Goal: Information Seeking & Learning: Check status

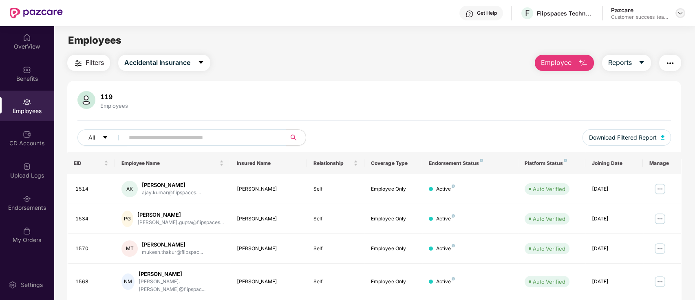
click at [683, 14] on img at bounding box center [680, 13] width 7 height 7
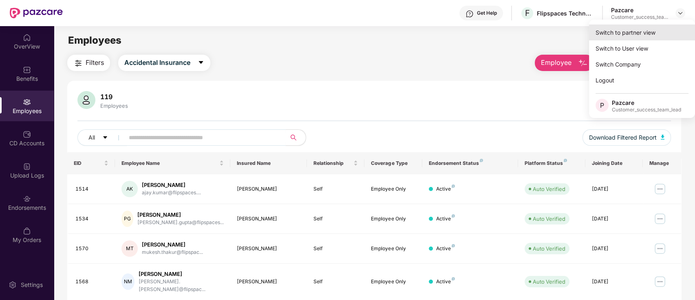
click at [679, 34] on div "Switch to partner view" at bounding box center [642, 32] width 106 height 16
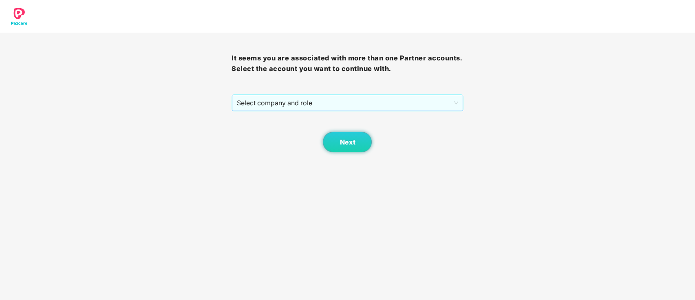
click at [299, 106] on span "Select company and role" at bounding box center [347, 102] width 221 height 15
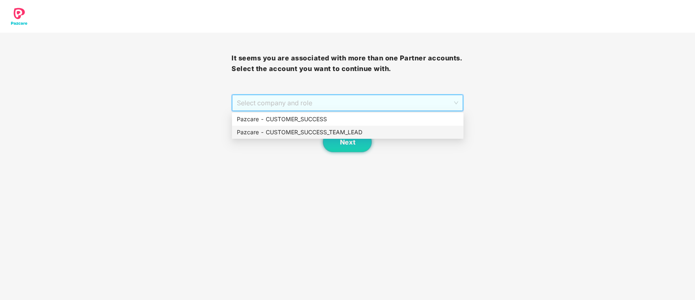
click at [298, 128] on div "Pazcare - CUSTOMER_SUCCESS_TEAM_LEAD" at bounding box center [348, 132] width 222 height 9
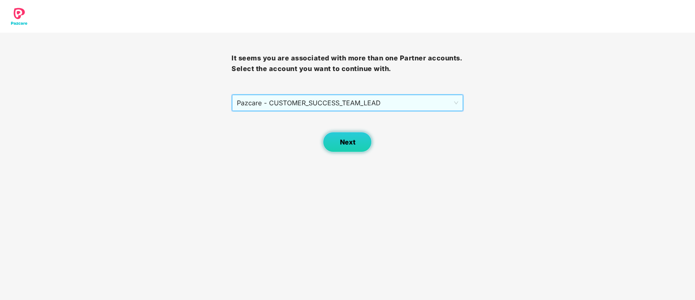
click at [343, 144] on span "Next" at bounding box center [347, 142] width 15 height 8
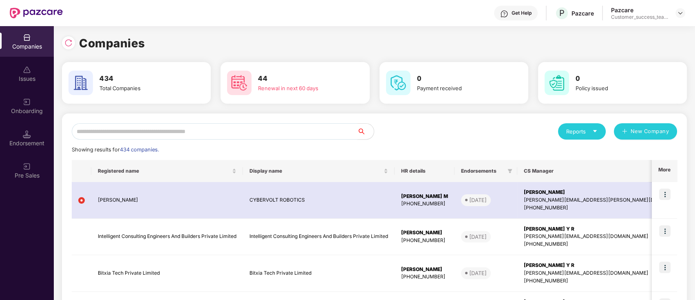
click at [279, 133] on input "text" at bounding box center [215, 131] width 286 height 16
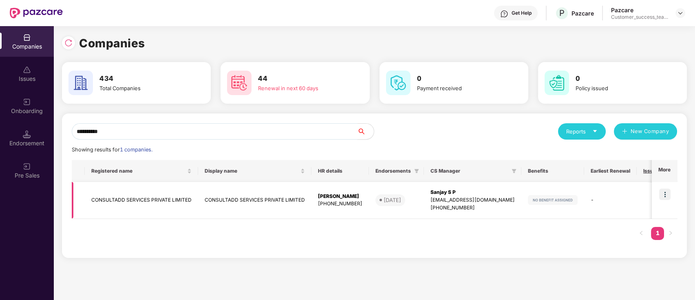
type input "**********"
click at [312, 199] on td "[PERSON_NAME] [PHONE_NUMBER]" at bounding box center [341, 200] width 58 height 37
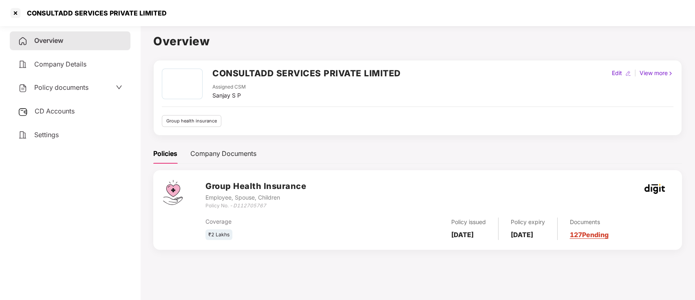
click at [62, 111] on span "CD Accounts" at bounding box center [55, 111] width 40 height 8
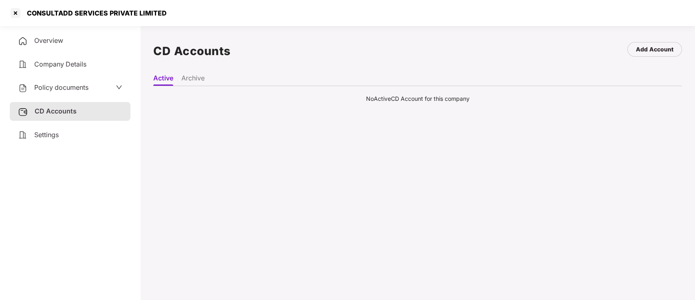
click at [200, 80] on li "Archive" at bounding box center [192, 80] width 23 height 12
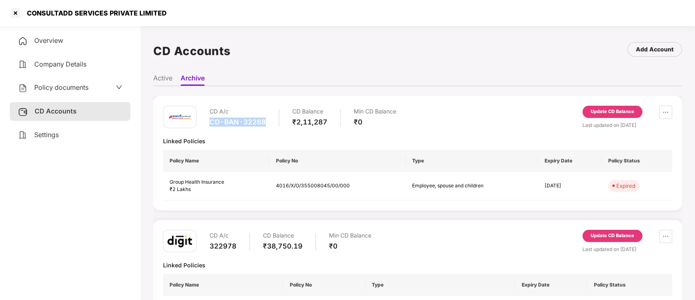
drag, startPoint x: 210, startPoint y: 124, endPoint x: 266, endPoint y: 119, distance: 56.5
click at [266, 119] on div "CD A/c CD-BAN-32268 CD Balance ₹2,11,287 Min CD Balance ₹0" at bounding box center [303, 117] width 187 height 23
copy div "CD-BAN-32268"
click at [16, 13] on div at bounding box center [15, 13] width 13 height 13
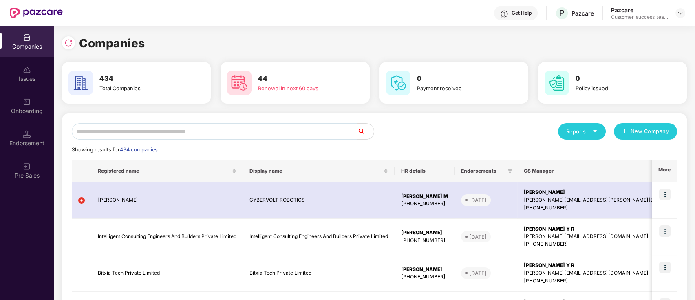
click at [306, 131] on input "text" at bounding box center [215, 131] width 286 height 16
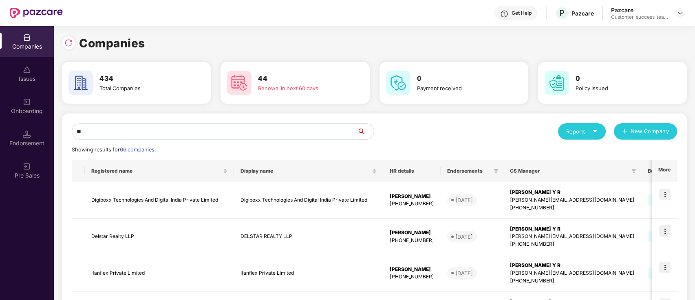
type input "*"
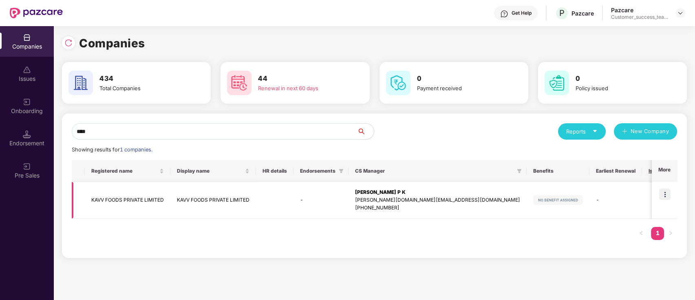
type input "****"
click at [664, 193] on img at bounding box center [664, 193] width 11 height 11
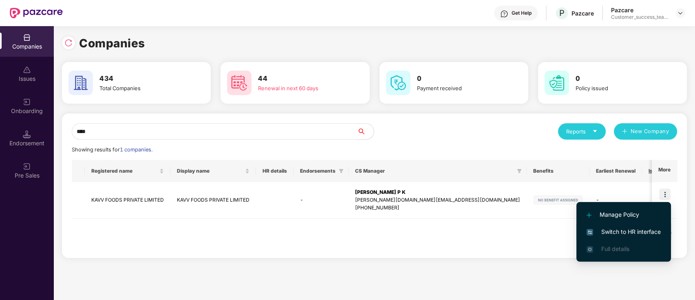
click at [644, 234] on span "Switch to HR interface" at bounding box center [624, 231] width 74 height 9
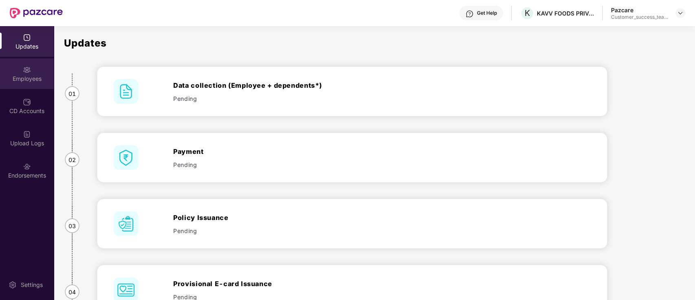
click at [32, 80] on div "Employees" at bounding box center [27, 79] width 54 height 8
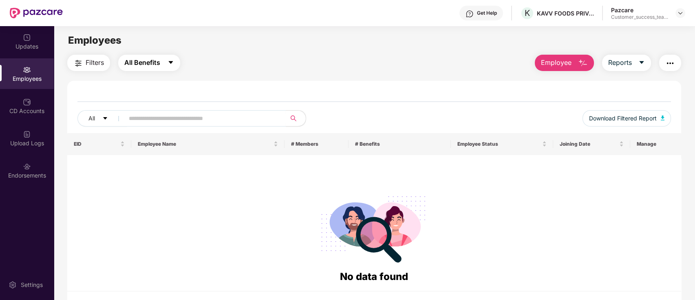
click at [168, 59] on icon "caret-down" at bounding box center [171, 62] width 7 height 7
click at [679, 14] on img at bounding box center [680, 13] width 7 height 7
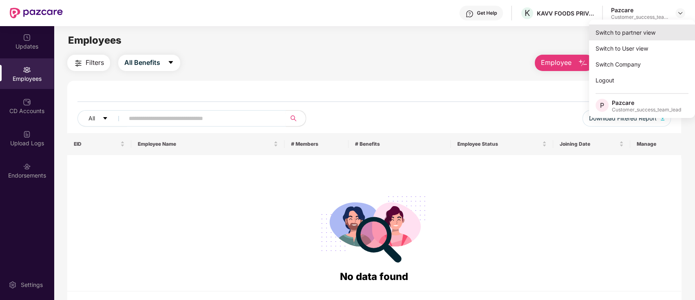
click at [674, 34] on div "Switch to partner view" at bounding box center [642, 32] width 106 height 16
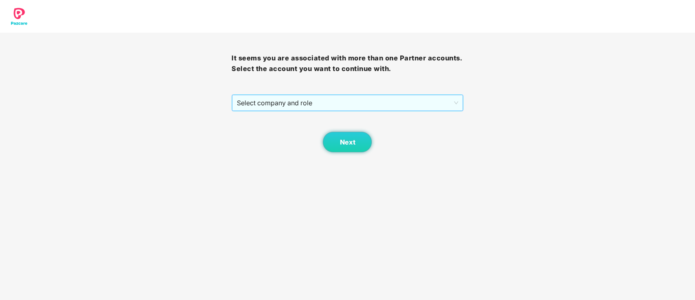
click at [288, 99] on span "Select company and role" at bounding box center [347, 102] width 221 height 15
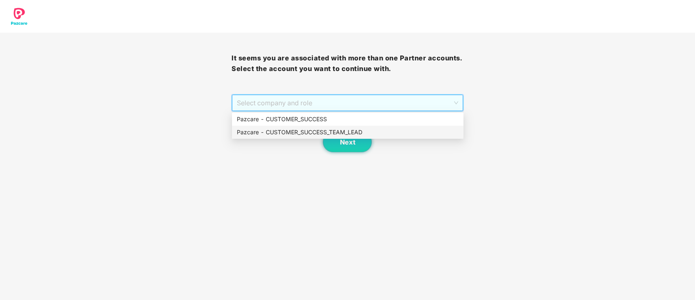
click at [297, 131] on div "Pazcare - CUSTOMER_SUCCESS_TEAM_LEAD" at bounding box center [348, 132] width 222 height 9
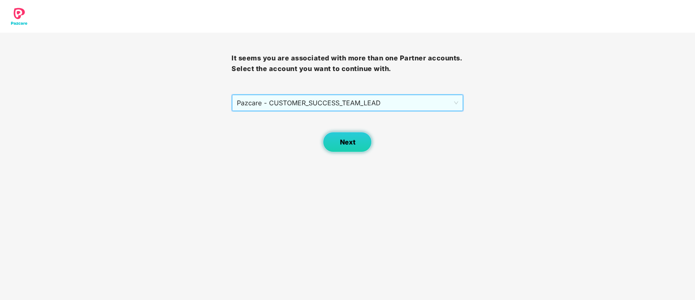
click at [354, 141] on span "Next" at bounding box center [347, 142] width 15 height 8
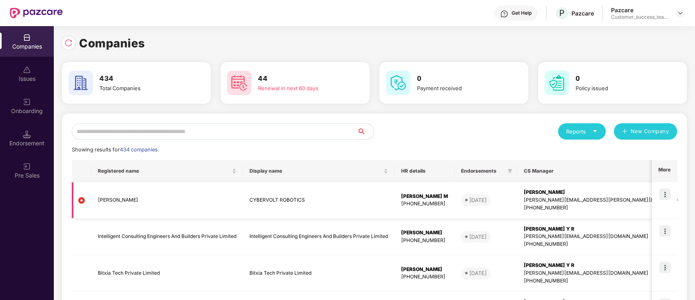
click at [666, 195] on img at bounding box center [664, 193] width 11 height 11
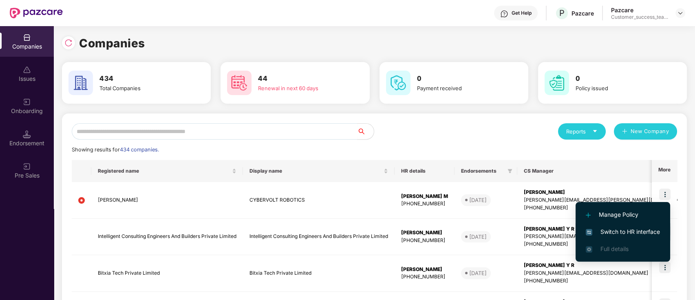
click at [653, 233] on span "Switch to HR interface" at bounding box center [623, 231] width 74 height 9
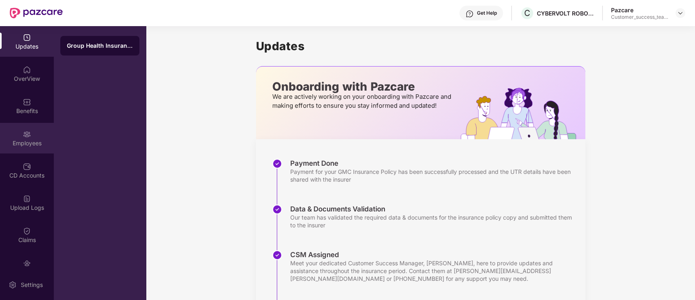
click at [30, 142] on div "Employees" at bounding box center [27, 143] width 54 height 8
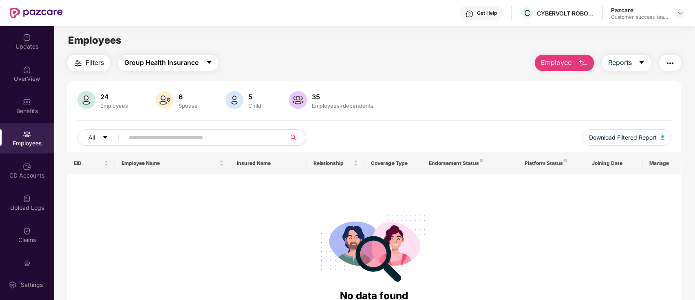
click at [201, 62] on button "Group Health Insurance" at bounding box center [168, 63] width 100 height 16
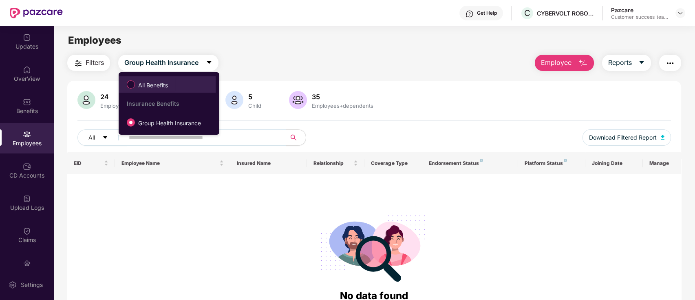
click at [142, 85] on span "All Benefits" at bounding box center [153, 85] width 36 height 9
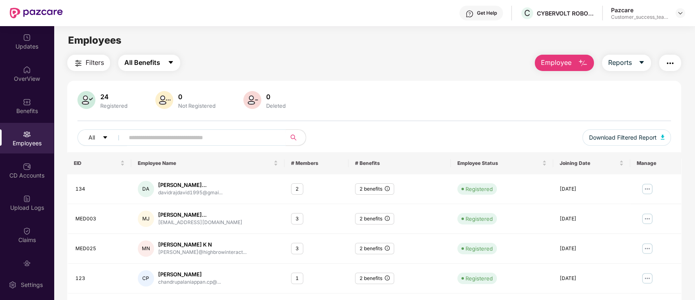
click at [170, 68] on button "All Benefits" at bounding box center [149, 63] width 62 height 16
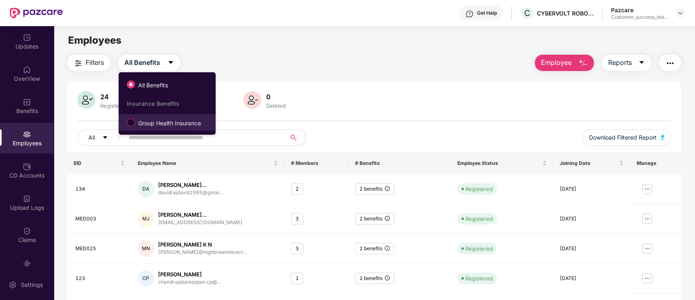
click at [173, 125] on span "Group Health Insurance" at bounding box center [169, 123] width 69 height 9
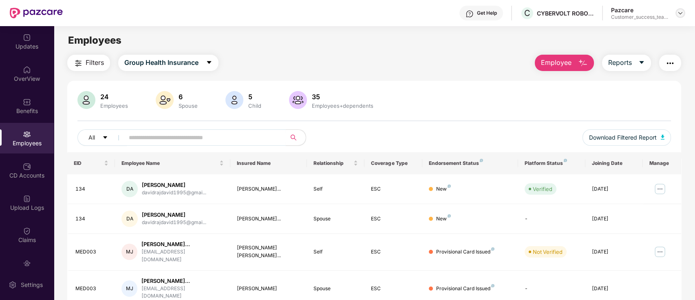
click at [682, 15] on img at bounding box center [680, 13] width 7 height 7
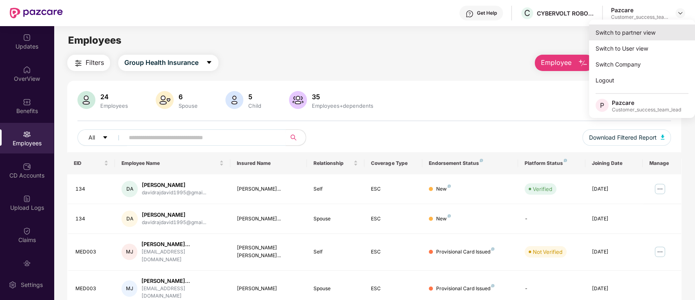
click at [620, 34] on div "Switch to partner view" at bounding box center [642, 32] width 106 height 16
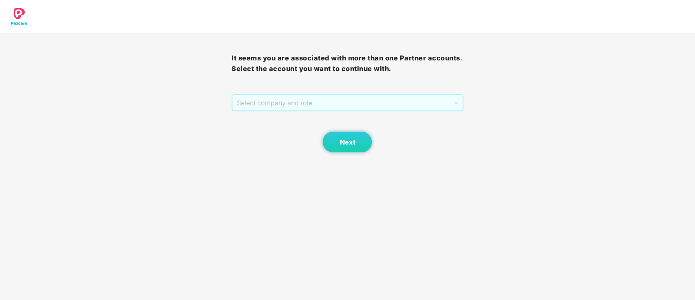
click at [319, 96] on span "Select company and role" at bounding box center [347, 102] width 221 height 15
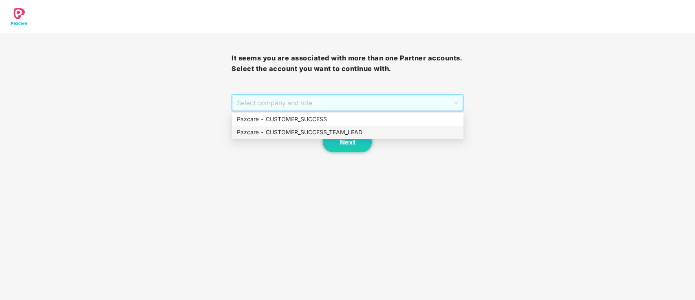
click at [306, 131] on div "Pazcare - CUSTOMER_SUCCESS_TEAM_LEAD" at bounding box center [348, 132] width 222 height 9
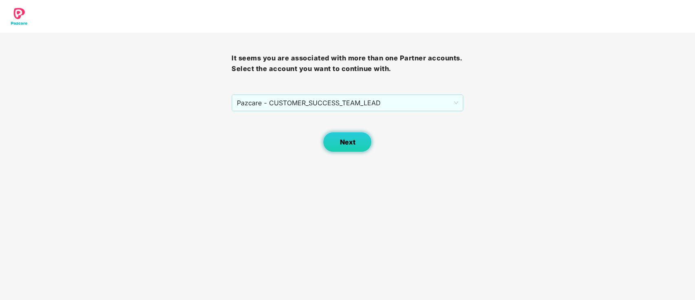
click at [346, 145] on span "Next" at bounding box center [347, 142] width 15 height 8
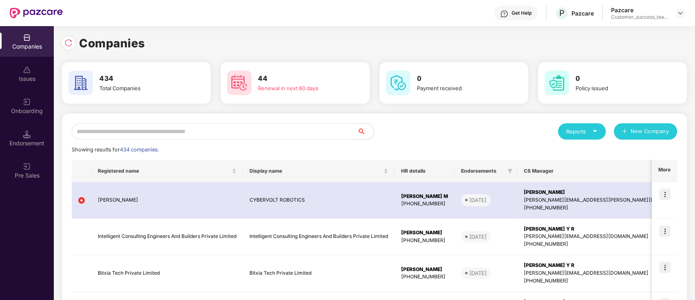
click at [285, 129] on input "text" at bounding box center [215, 131] width 286 height 16
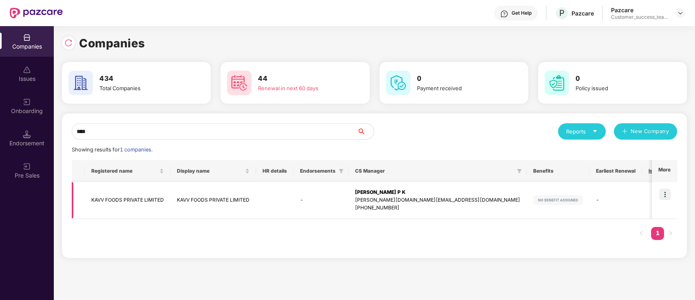
type input "****"
click at [670, 192] on img at bounding box center [664, 193] width 11 height 11
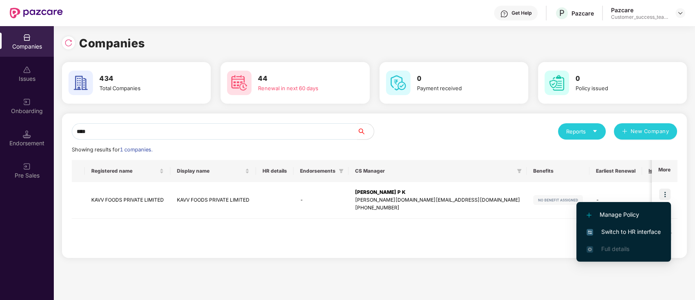
click at [658, 228] on span "Switch to HR interface" at bounding box center [624, 231] width 74 height 9
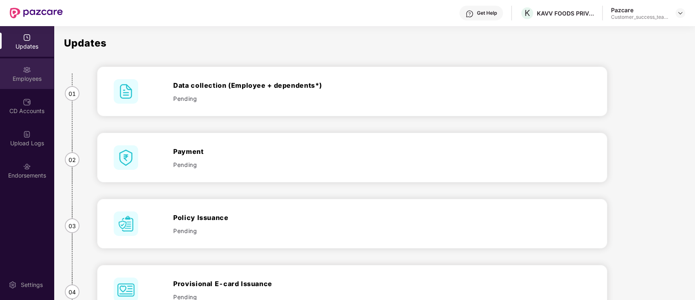
click at [39, 69] on div "Employees" at bounding box center [27, 73] width 54 height 31
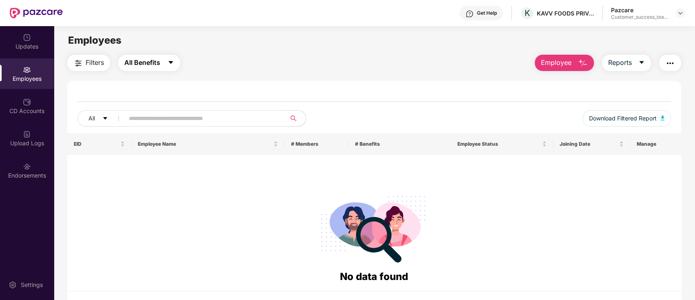
click at [151, 64] on span "All Benefits" at bounding box center [142, 63] width 36 height 10
click at [32, 84] on div "Employees" at bounding box center [27, 73] width 54 height 31
click at [25, 113] on div "CD Accounts" at bounding box center [27, 111] width 54 height 8
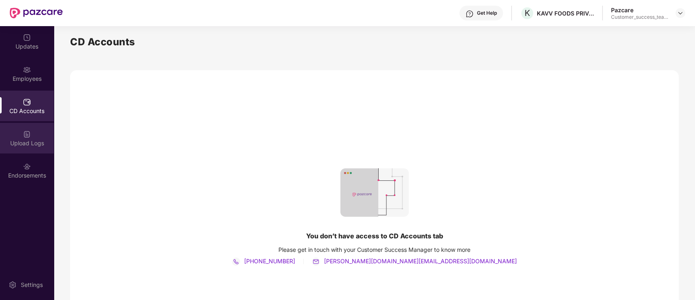
click at [27, 143] on div "Upload Logs" at bounding box center [27, 143] width 54 height 8
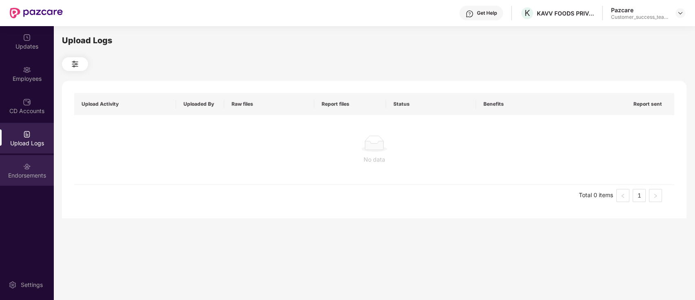
click at [25, 172] on div "Endorsements" at bounding box center [27, 175] width 54 height 8
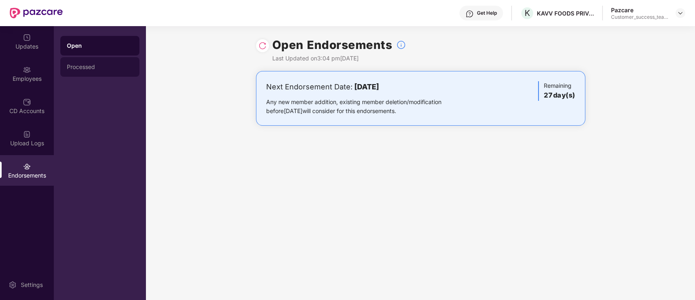
click at [70, 73] on div "Processed" at bounding box center [99, 67] width 79 height 20
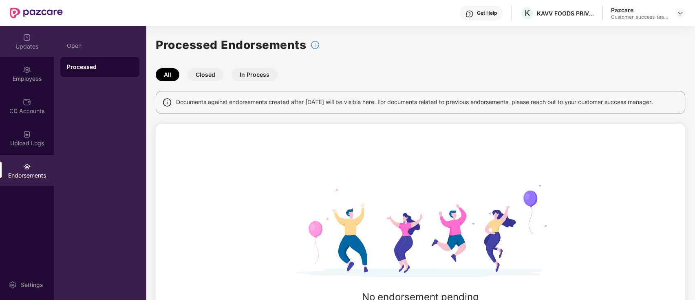
click at [13, 41] on div "Updates" at bounding box center [27, 41] width 54 height 31
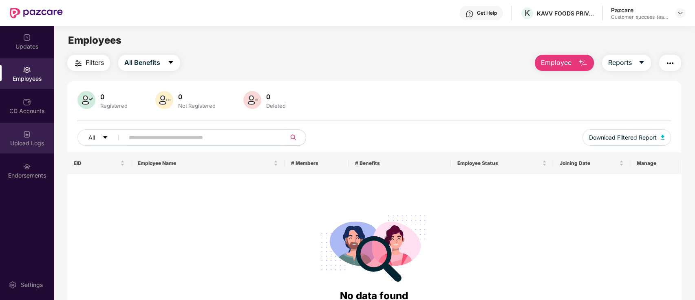
click at [31, 137] on div "Upload Logs" at bounding box center [27, 138] width 54 height 31
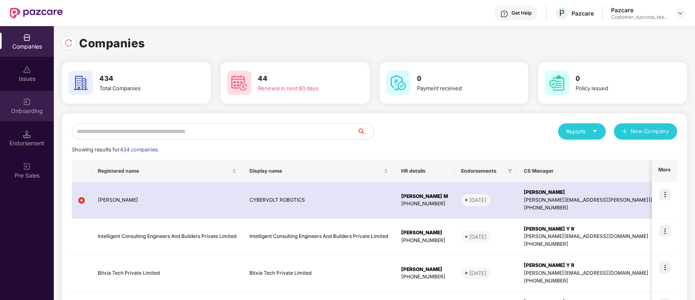
click at [32, 108] on div "Onboarding" at bounding box center [27, 111] width 54 height 8
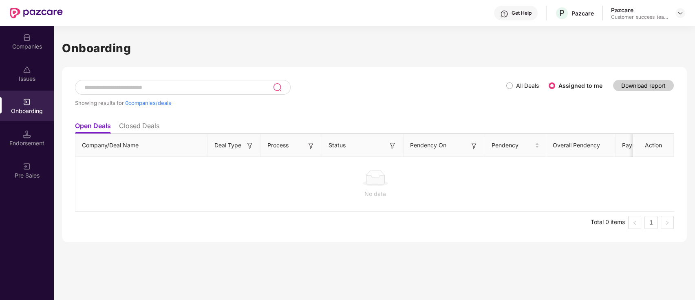
click at [154, 88] on input at bounding box center [178, 87] width 189 height 7
click at [511, 81] on label "All Deals" at bounding box center [525, 85] width 36 height 9
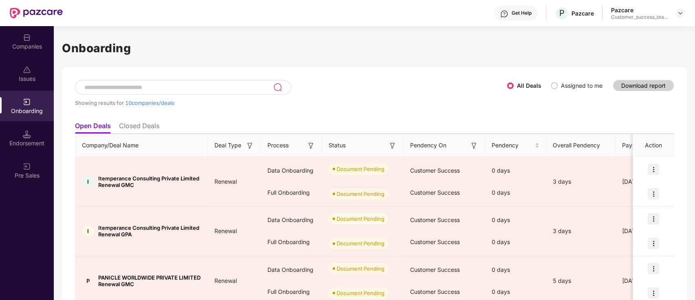
click at [247, 86] on input at bounding box center [179, 87] width 190 height 7
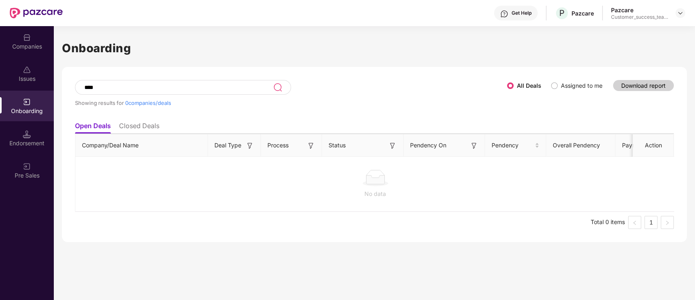
click at [183, 82] on div "****" at bounding box center [183, 87] width 216 height 15
type input "*"
click at [191, 84] on input "***" at bounding box center [179, 87] width 190 height 7
type input "*"
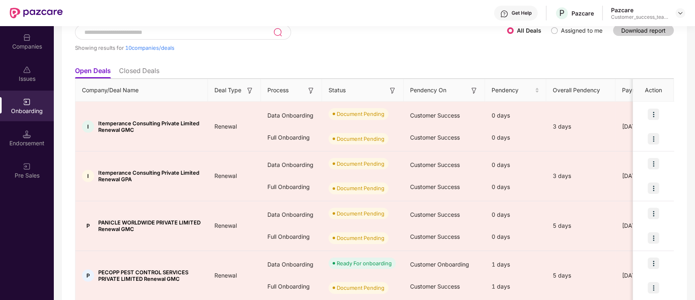
scroll to position [54, 0]
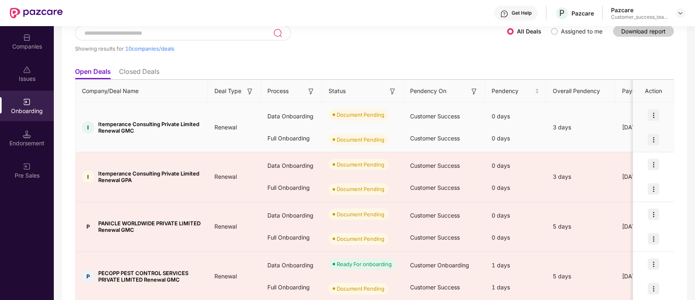
click at [653, 116] on img at bounding box center [653, 114] width 11 height 11
click at [653, 113] on img at bounding box center [653, 114] width 11 height 11
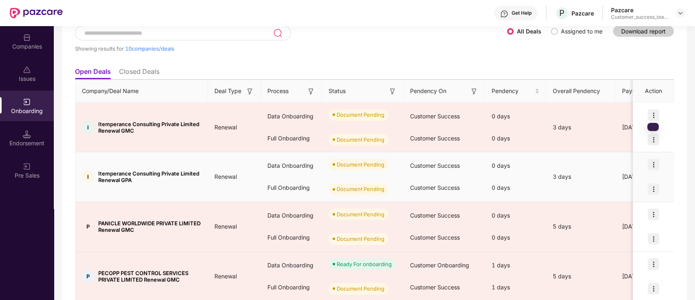
click at [655, 167] on img at bounding box center [653, 164] width 11 height 11
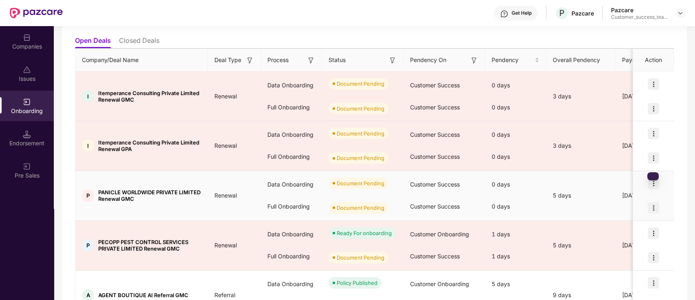
scroll to position [108, 0]
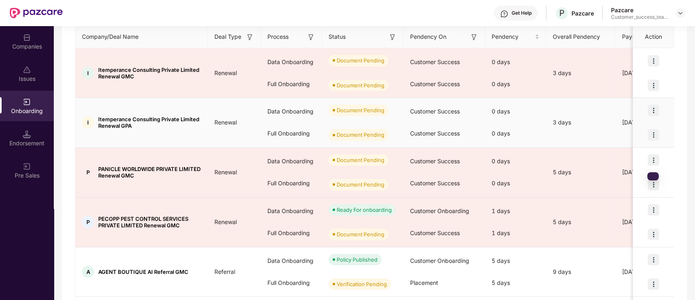
click at [653, 138] on img at bounding box center [653, 134] width 11 height 11
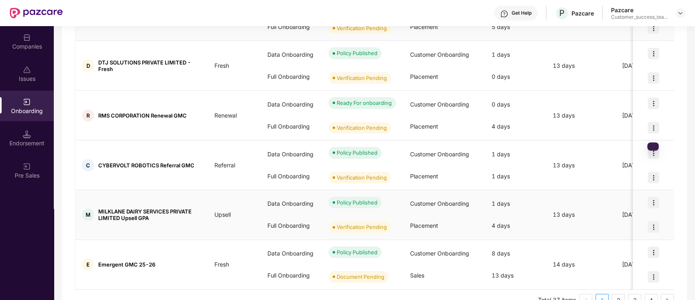
scroll to position [383, 0]
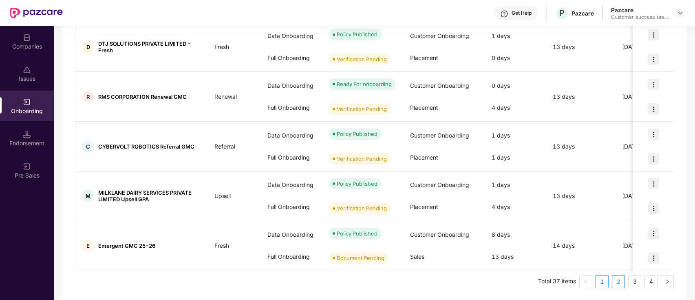
click at [617, 282] on link "2" at bounding box center [619, 281] width 12 height 12
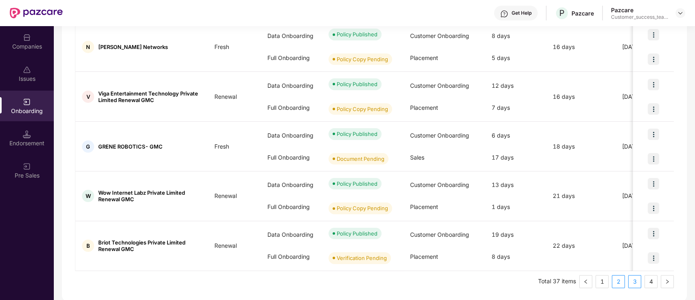
click at [630, 277] on link "3" at bounding box center [635, 281] width 12 height 12
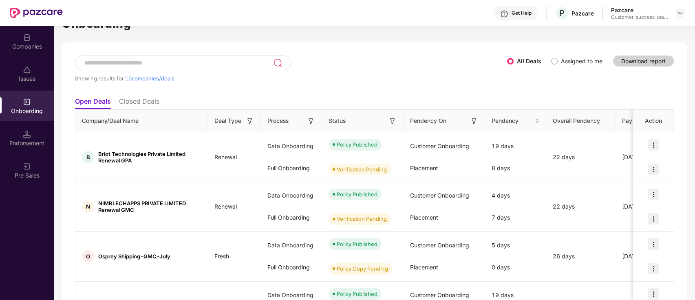
scroll to position [0, 0]
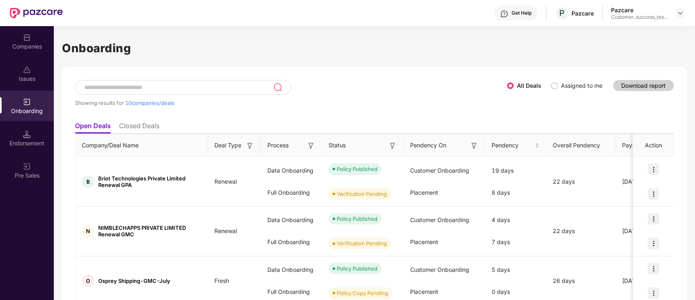
click at [26, 42] on div "Companies" at bounding box center [27, 46] width 54 height 8
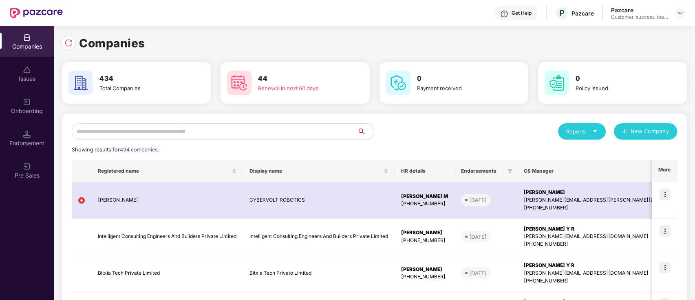
click at [173, 127] on input "text" at bounding box center [215, 131] width 286 height 16
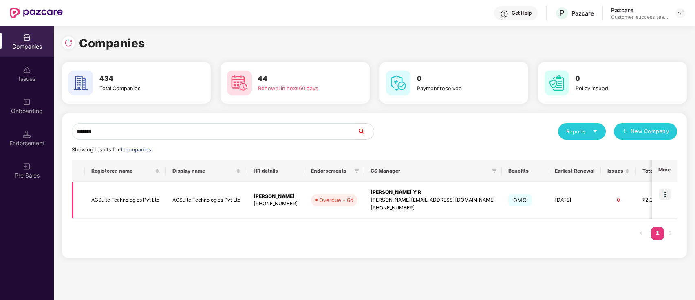
type input "*******"
click at [665, 193] on img at bounding box center [664, 193] width 11 height 11
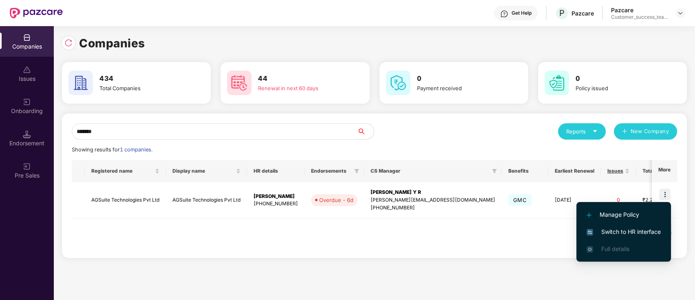
click at [655, 230] on span "Switch to HR interface" at bounding box center [624, 231] width 74 height 9
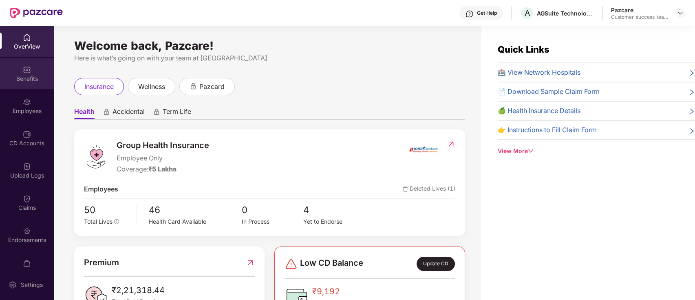
click at [29, 77] on div "Benefits" at bounding box center [27, 79] width 54 height 8
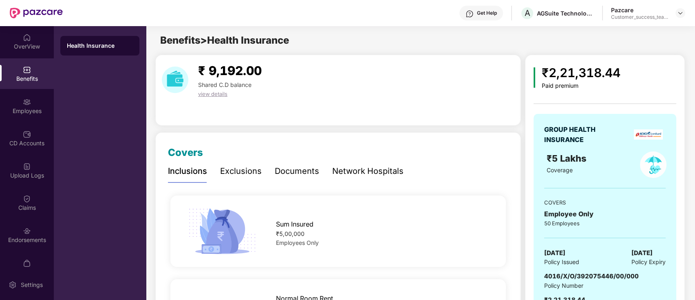
drag, startPoint x: 636, startPoint y: 275, endPoint x: 527, endPoint y: 273, distance: 109.3
click at [527, 273] on div "₹2,21,318.44 Paid premium GROUP HEALTH INSURANCE ₹5 Lakhs Coverage COVERS Emplo…" at bounding box center [605, 195] width 160 height 280
copy span "4016/X/O/392075446/00/000"
click at [684, 8] on div at bounding box center [681, 13] width 10 height 10
click at [680, 15] on img at bounding box center [680, 13] width 7 height 7
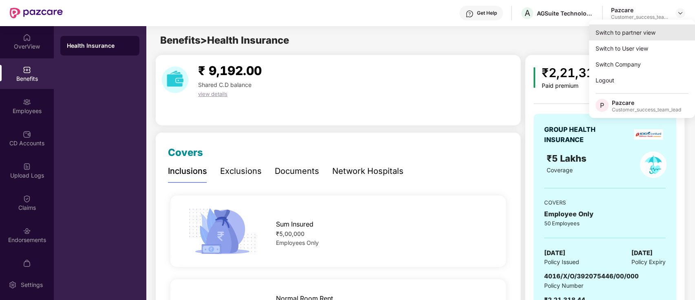
click at [635, 38] on div "Switch to partner view" at bounding box center [642, 32] width 106 height 16
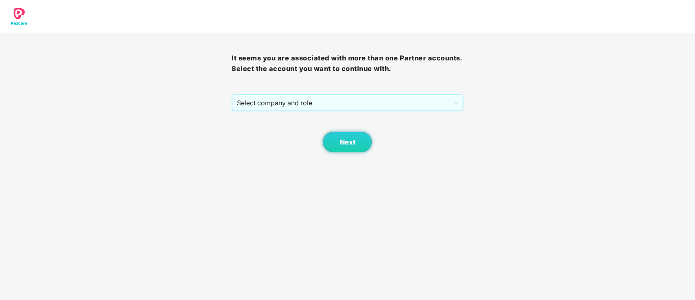
click at [294, 100] on span "Select company and role" at bounding box center [347, 102] width 221 height 15
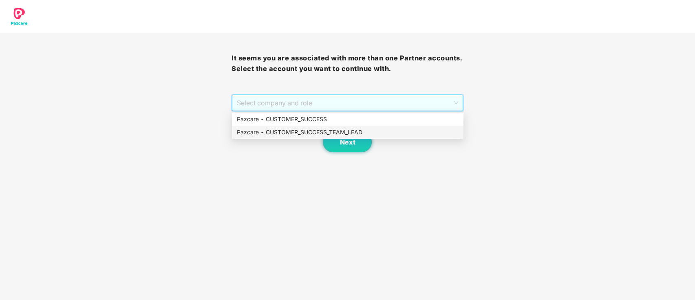
click at [297, 134] on div "Pazcare - CUSTOMER_SUCCESS_TEAM_LEAD" at bounding box center [348, 132] width 222 height 9
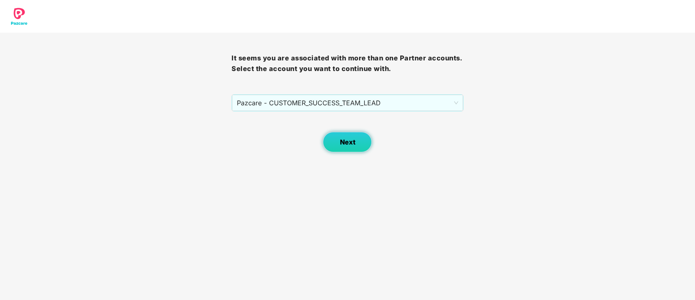
click at [342, 144] on span "Next" at bounding box center [347, 142] width 15 height 8
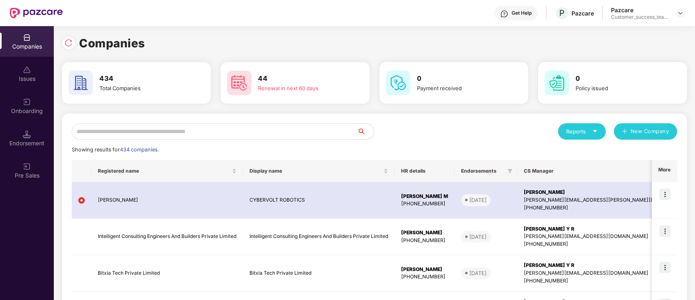
click at [234, 128] on input "text" at bounding box center [215, 131] width 286 height 16
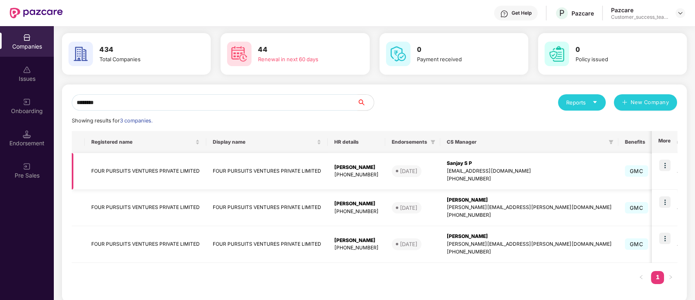
scroll to position [37, 0]
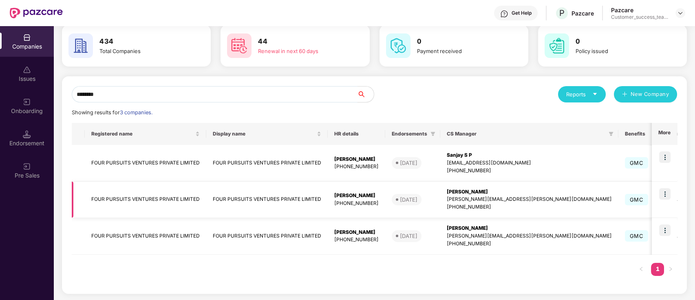
type input "********"
click at [666, 193] on img at bounding box center [664, 193] width 11 height 11
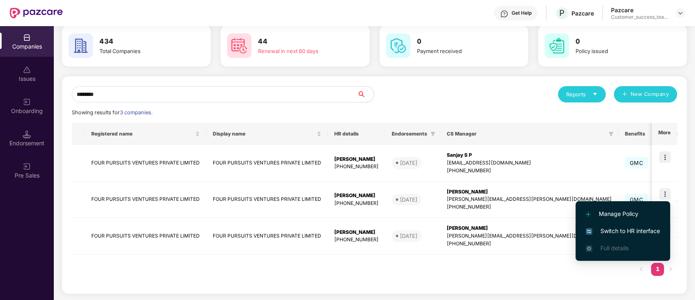
click at [634, 230] on span "Switch to HR interface" at bounding box center [623, 230] width 74 height 9
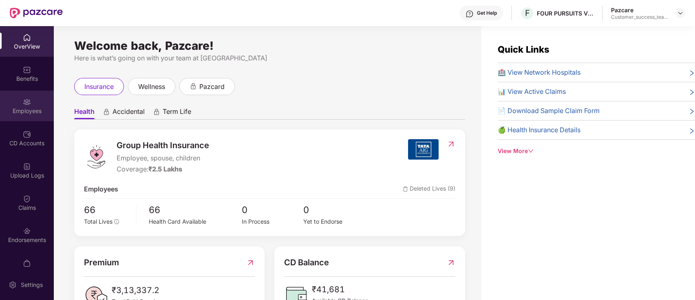
click at [16, 107] on div "Employees" at bounding box center [27, 111] width 54 height 8
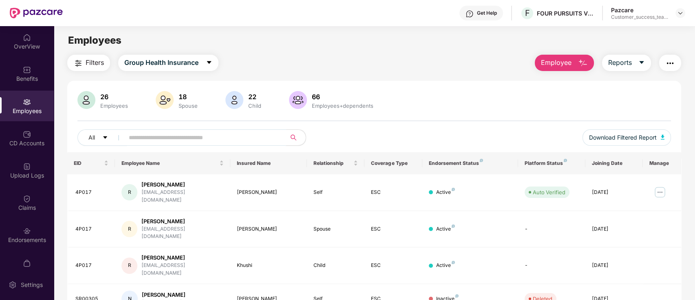
click at [199, 137] on input "text" at bounding box center [202, 137] width 146 height 12
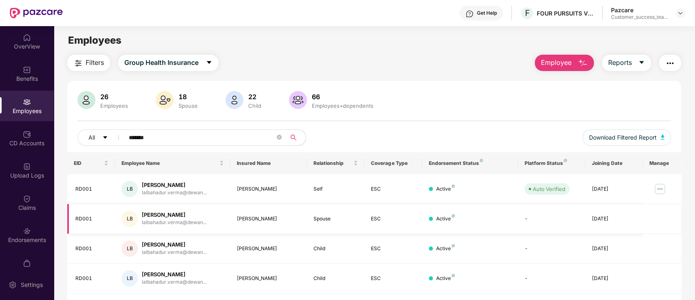
scroll to position [52, 0]
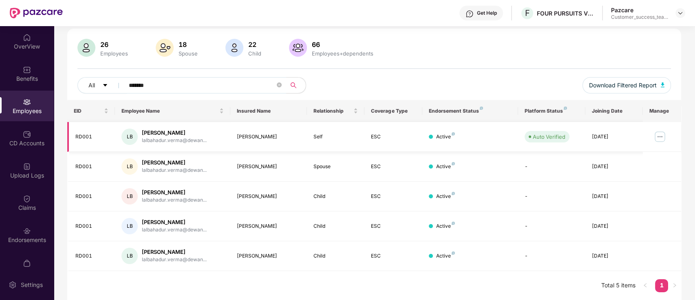
type input "*******"
click at [659, 133] on img at bounding box center [660, 136] width 13 height 13
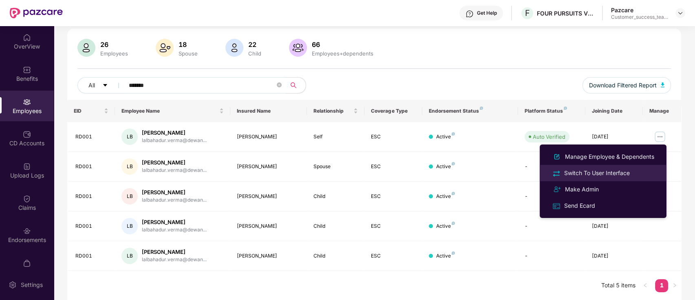
click at [621, 175] on div "Switch To User Interface" at bounding box center [597, 172] width 69 height 9
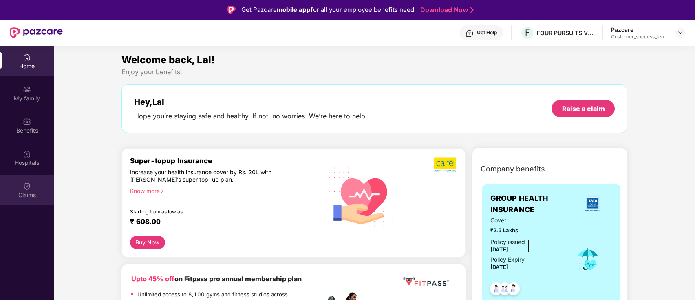
click at [25, 184] on img at bounding box center [27, 186] width 8 height 8
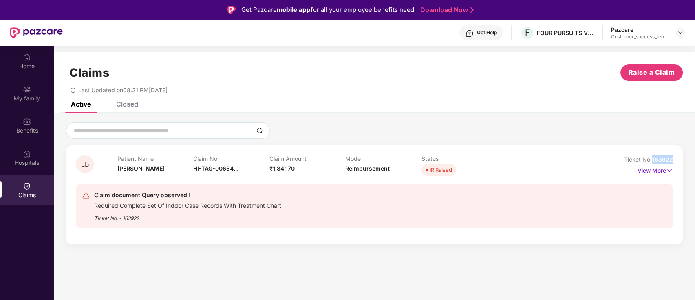
drag, startPoint x: 675, startPoint y: 157, endPoint x: 654, endPoint y: 157, distance: 20.8
click at [654, 157] on div "LB Patient Name [PERSON_NAME] Claim No HI-TAG-00654... Claim Amount ₹1,84,170 M…" at bounding box center [374, 194] width 617 height 99
copy span "163922"
